Goal: Information Seeking & Learning: Learn about a topic

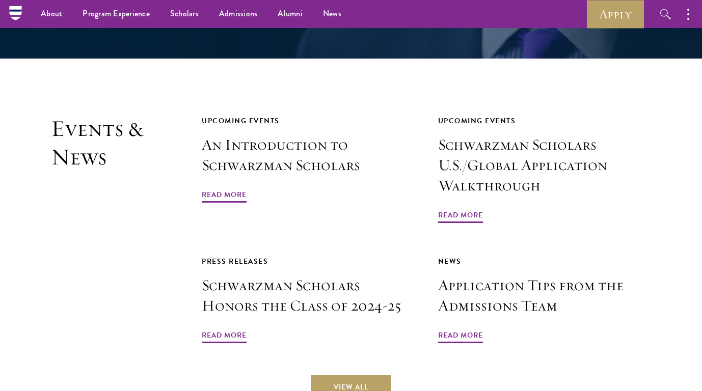
scroll to position [2331, 0]
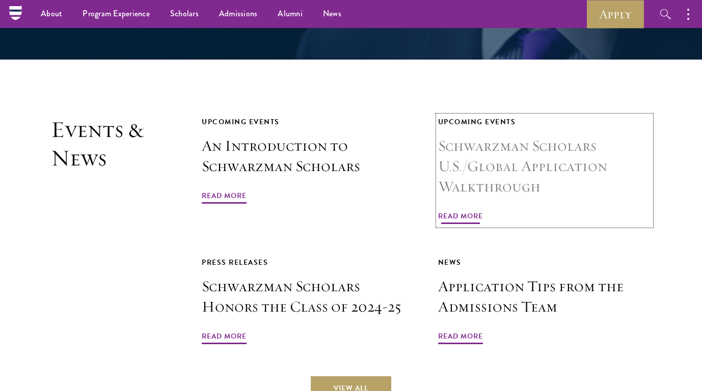
click at [457, 161] on h3 "Schwarzman Scholars U.S./Global Application Walkthrough" at bounding box center [544, 166] width 213 height 61
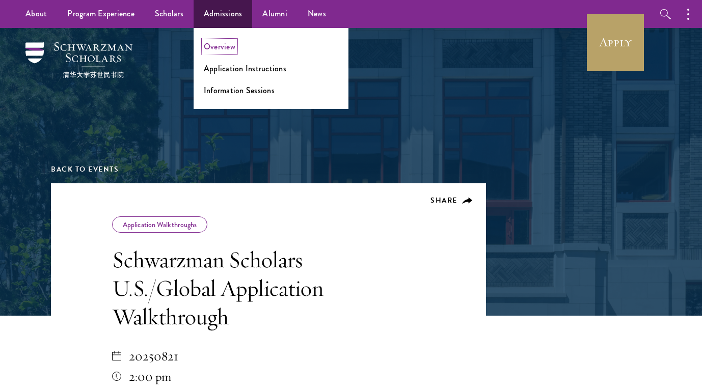
click at [223, 49] on link "Overview" at bounding box center [220, 47] width 32 height 12
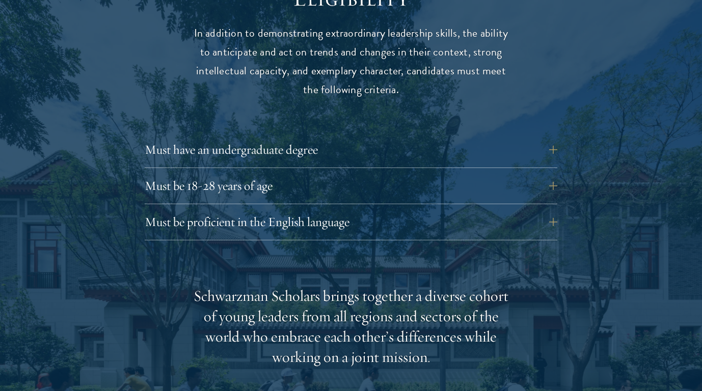
scroll to position [1390, 0]
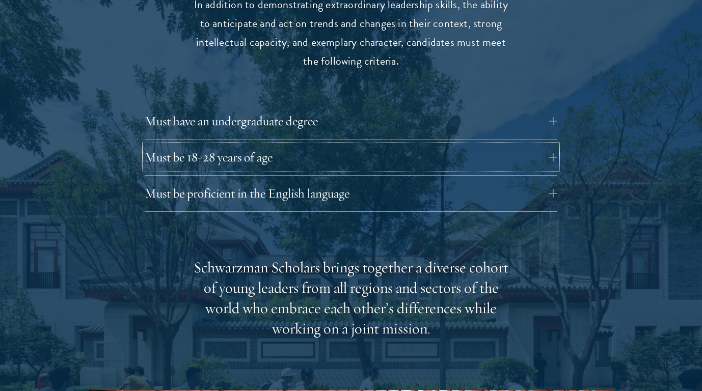
click at [270, 146] on button "Must be 18-28 years of age" at bounding box center [351, 157] width 412 height 24
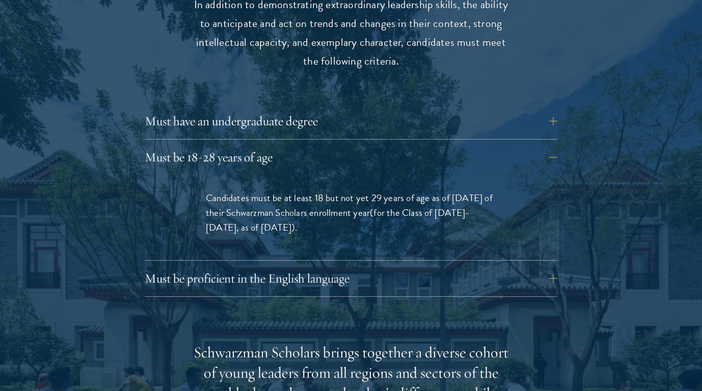
click at [298, 190] on p "Candidates must be at least 18 but not yet 29 years of age as of August 1 of th…" at bounding box center [351, 212] width 290 height 44
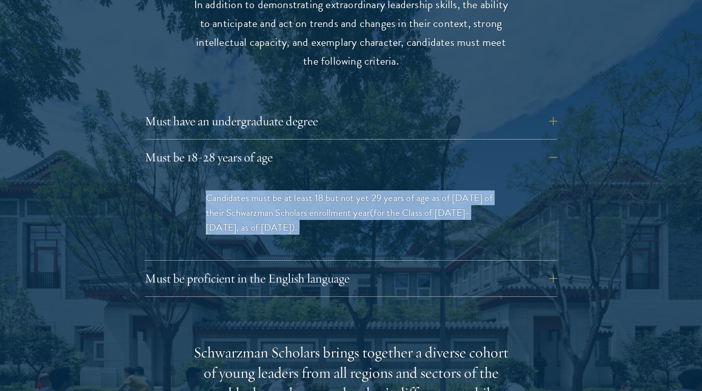
click at [287, 79] on div "Eligibility In addition to demonstrating extraordinary leadership skills, the a…" at bounding box center [351, 361] width 525 height 810
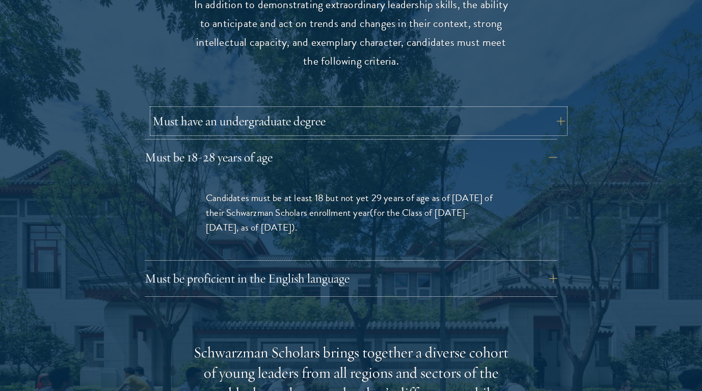
click at [290, 109] on button "Must have an undergraduate degree" at bounding box center [358, 121] width 412 height 24
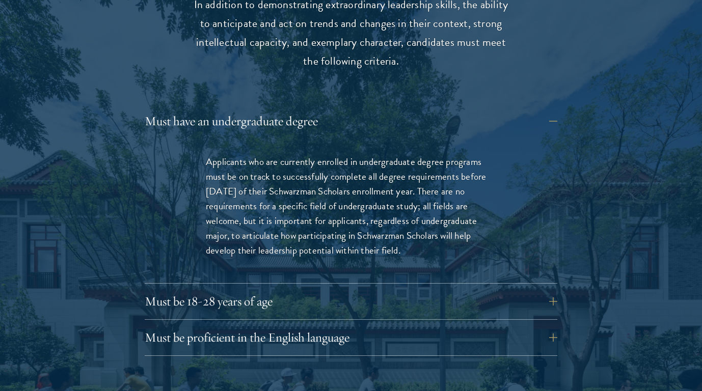
drag, startPoint x: 295, startPoint y: 136, endPoint x: 312, endPoint y: 161, distance: 30.4
click at [312, 161] on p "Applicants who are currently enrolled in undergraduate degree programs must be …" at bounding box center [351, 205] width 290 height 103
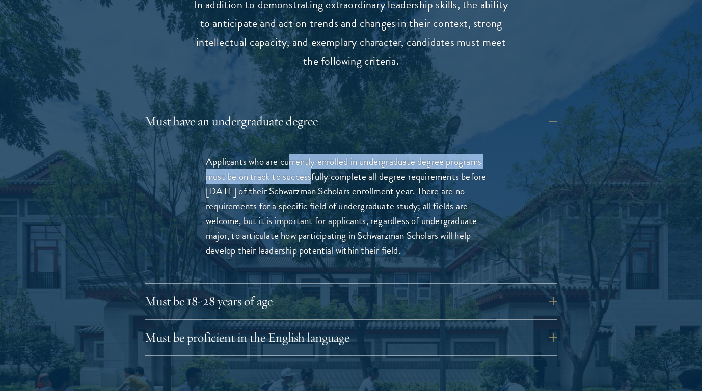
drag, startPoint x: 312, startPoint y: 161, endPoint x: 290, endPoint y: 146, distance: 27.0
click at [290, 154] on p "Applicants who are currently enrolled in undergraduate degree programs must be …" at bounding box center [351, 205] width 290 height 103
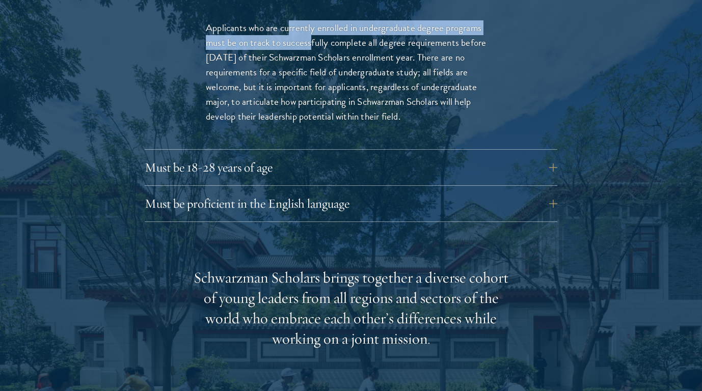
scroll to position [1532, 0]
